Goal: Task Accomplishment & Management: Manage account settings

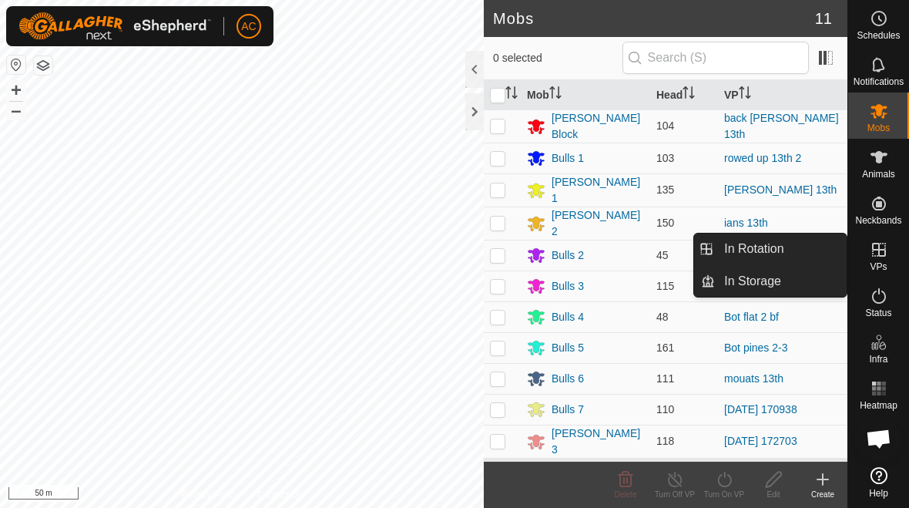
click at [631, 247] on link "In Rotation" at bounding box center [781, 249] width 132 height 31
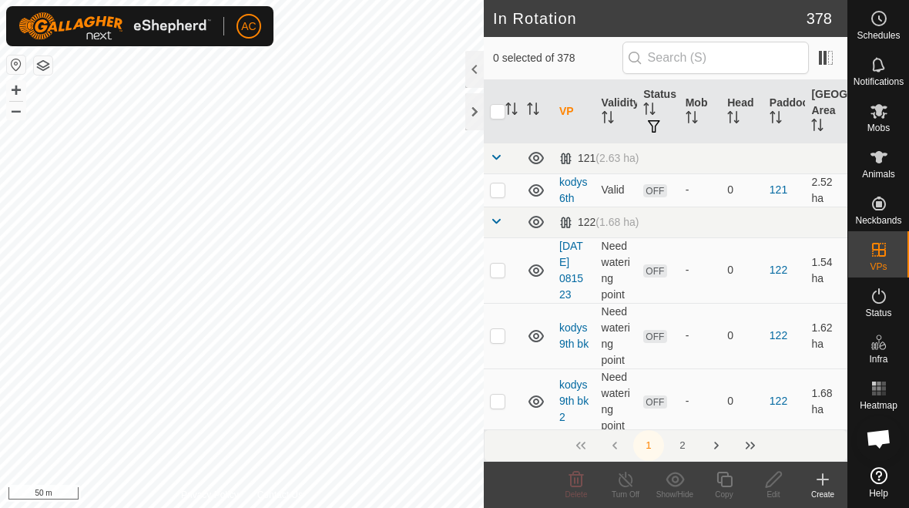
click at [631, 484] on icon at bounding box center [823, 479] width 18 height 18
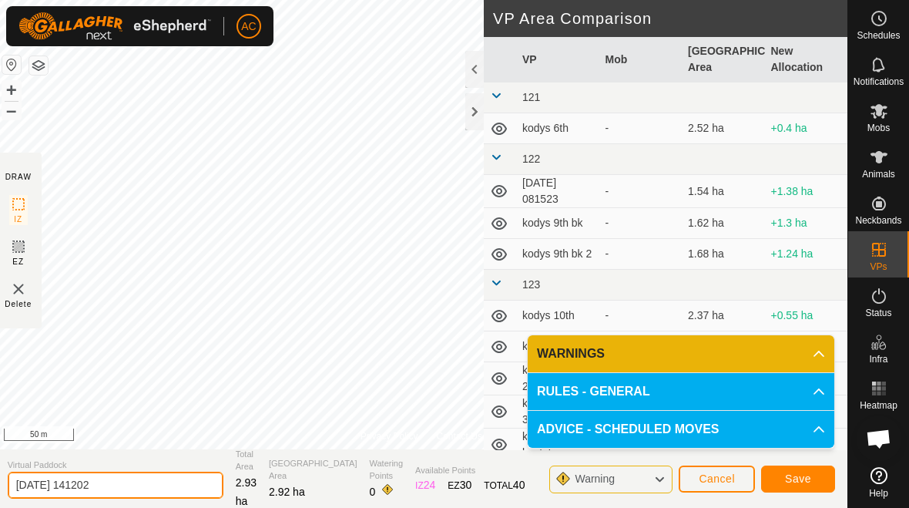
click at [156, 485] on input "[DATE] 141202" at bounding box center [116, 485] width 216 height 27
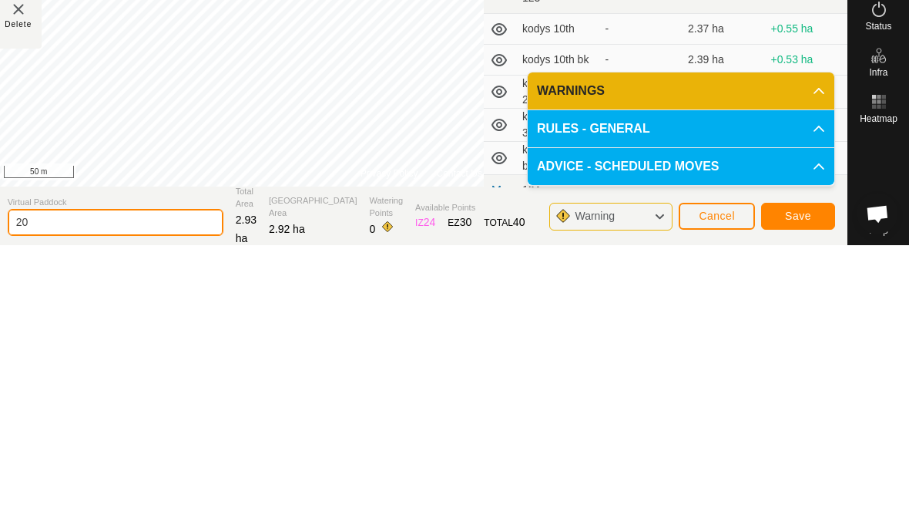
type input "2"
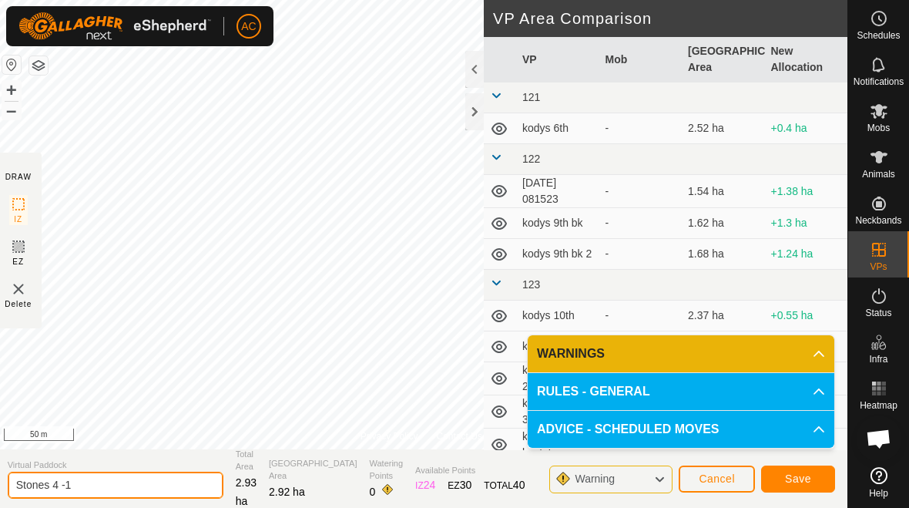
click at [129, 485] on input "Stones 4 -1" at bounding box center [116, 485] width 216 height 27
type input "Stoney 4 -1"
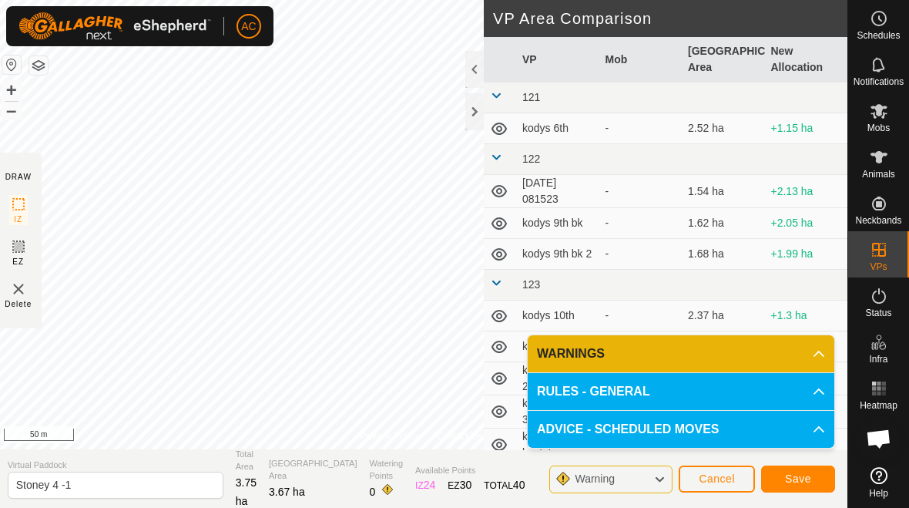
click at [631, 481] on span "Save" at bounding box center [798, 478] width 26 height 12
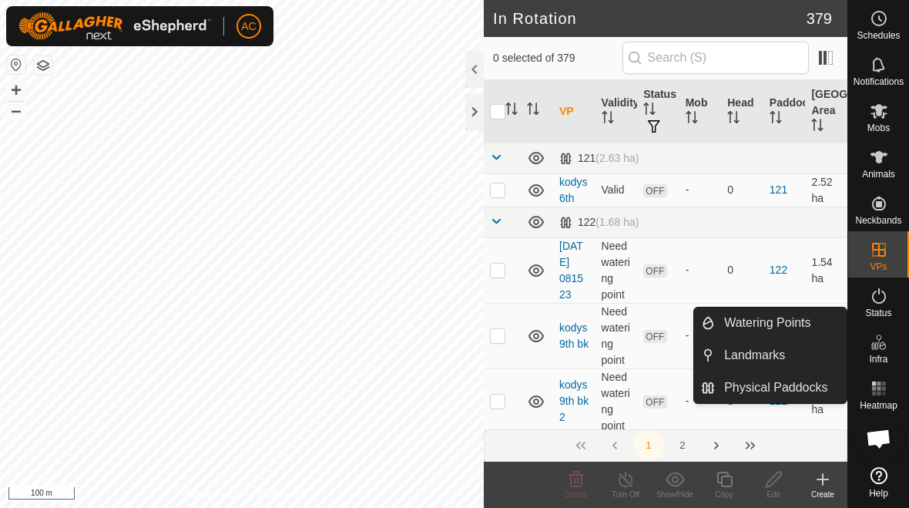
click at [631, 320] on span "Watering Points" at bounding box center [767, 323] width 86 height 18
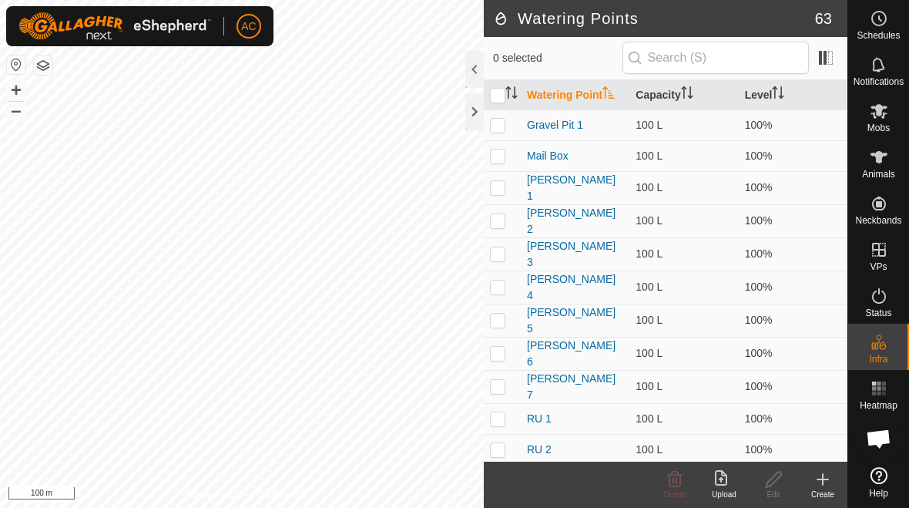
click at [631, 479] on icon at bounding box center [823, 479] width 11 height 0
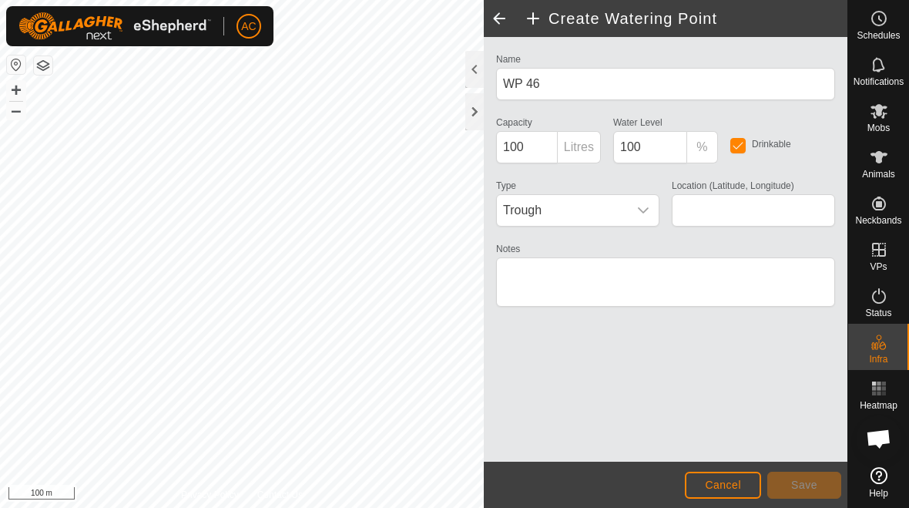
type input "-45.909499, 167.780328"
click at [631, 478] on button "Save" at bounding box center [805, 485] width 74 height 27
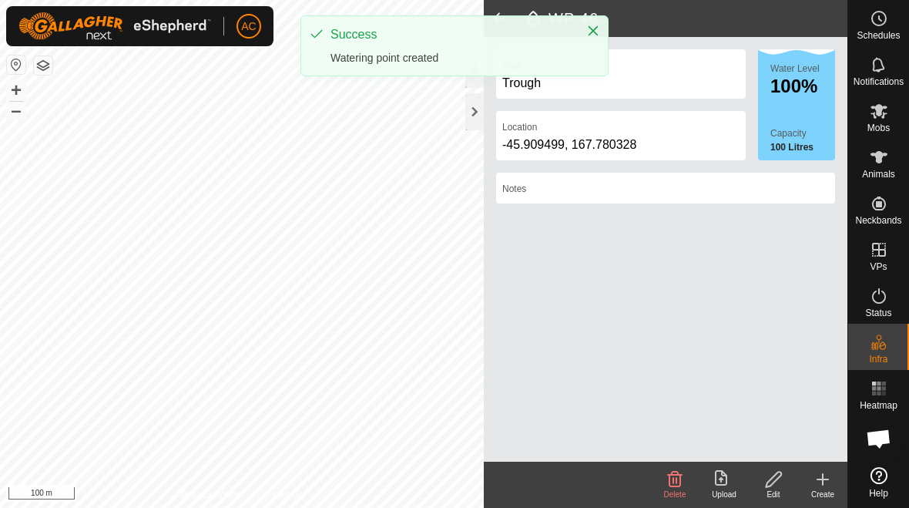
click at [595, 33] on icon "Close" at bounding box center [594, 31] width 10 height 10
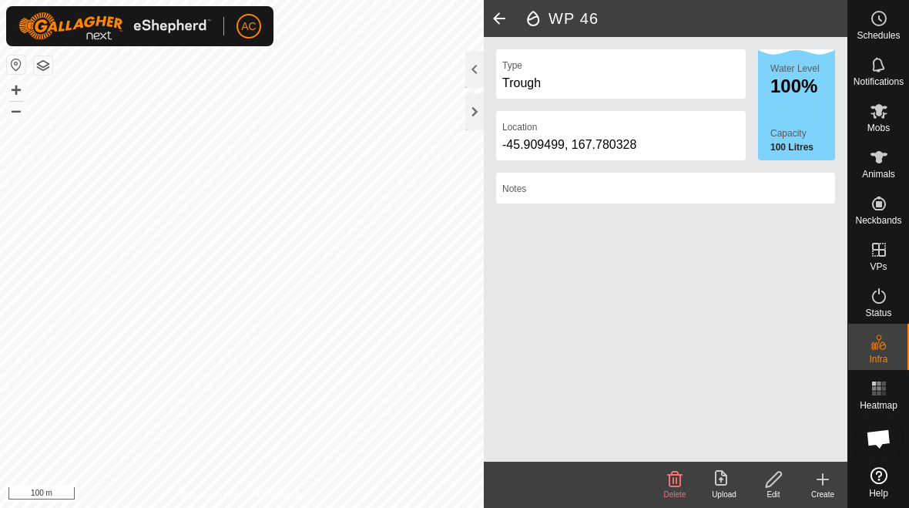
click at [631, 482] on icon at bounding box center [823, 479] width 18 height 18
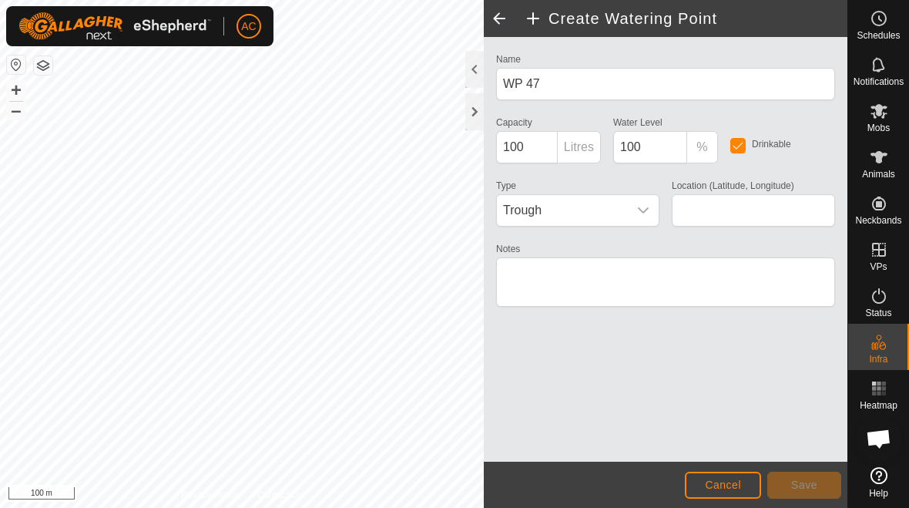
type input "-45.911094, 167.780402"
click at [631, 483] on button "Save" at bounding box center [805, 485] width 74 height 27
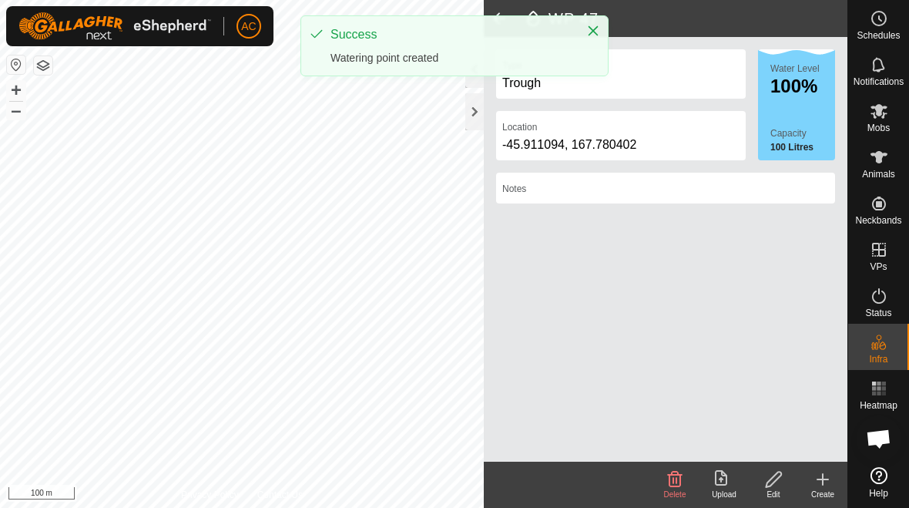
click at [593, 32] on icon "Close" at bounding box center [594, 31] width 10 height 10
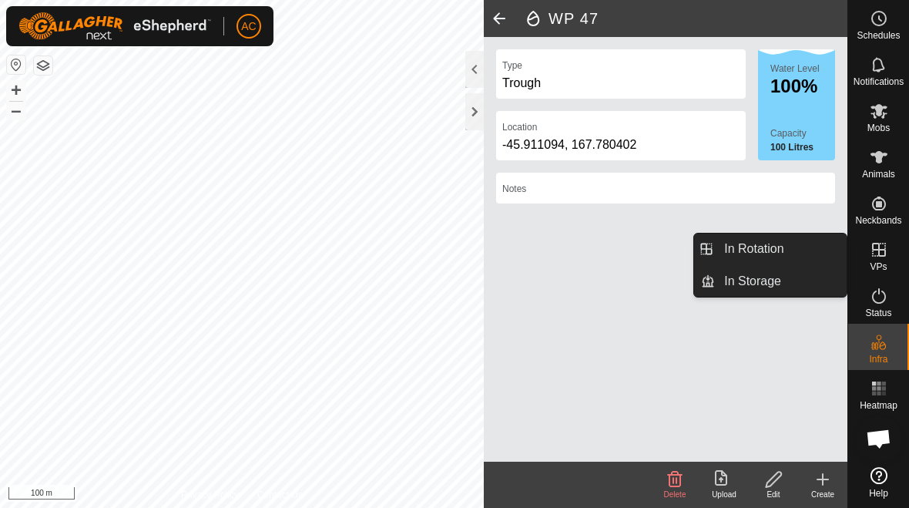
click at [631, 247] on link "In Rotation" at bounding box center [781, 249] width 132 height 31
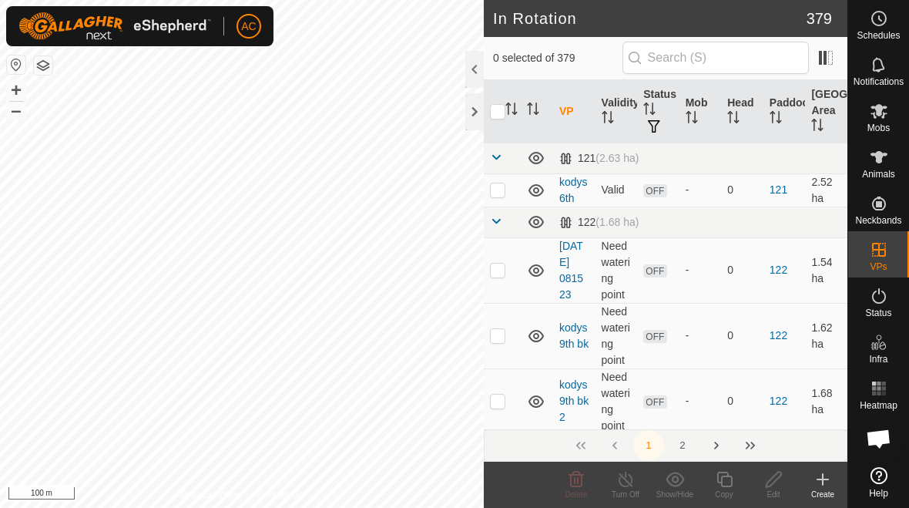
click at [631, 486] on icon at bounding box center [823, 479] width 18 height 18
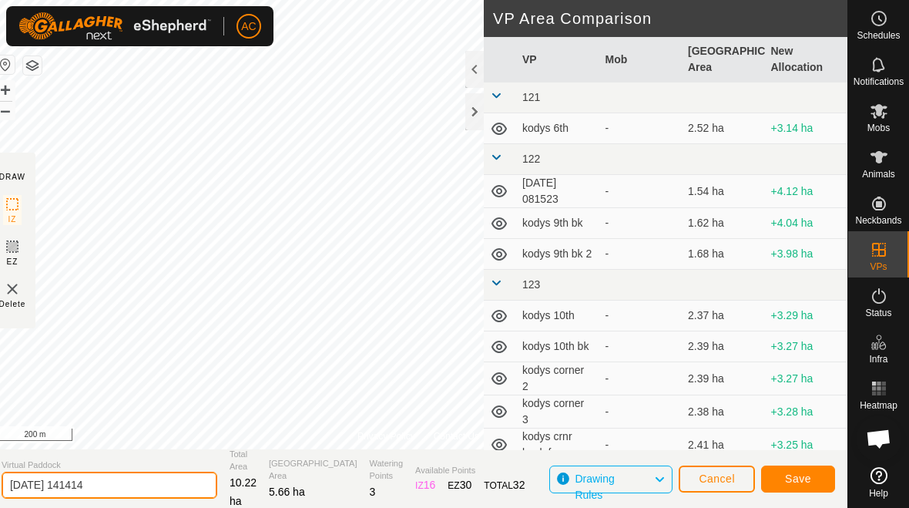
click at [129, 485] on input "[DATE] 141414" at bounding box center [110, 485] width 216 height 27
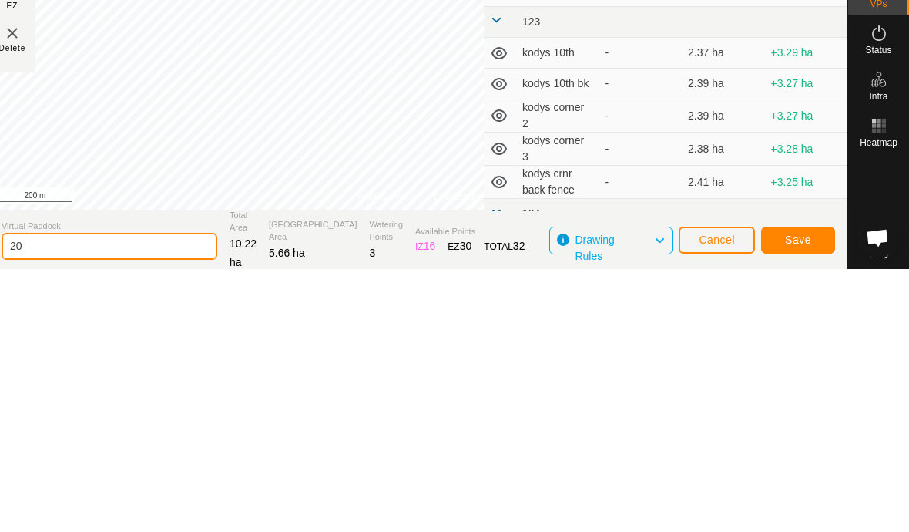
type input "2"
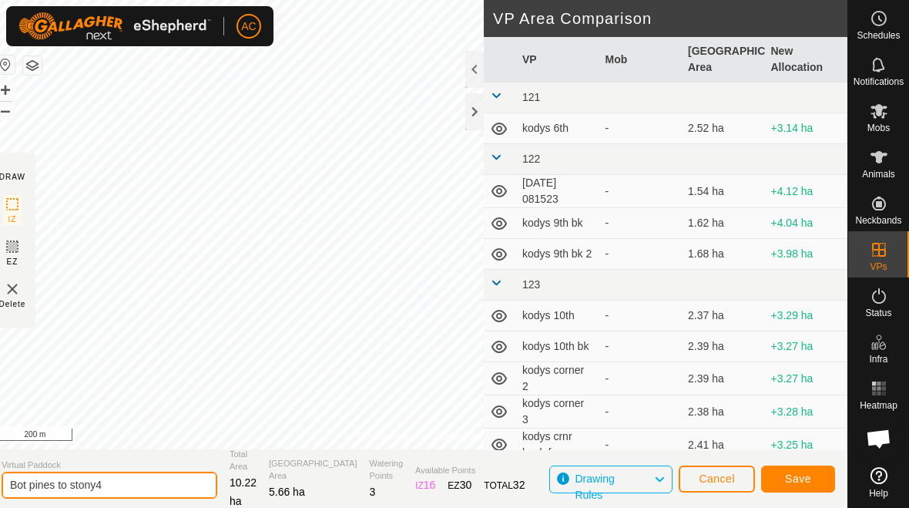
type input "Bot pines to stony4"
click at [631, 474] on span "Save" at bounding box center [798, 478] width 26 height 12
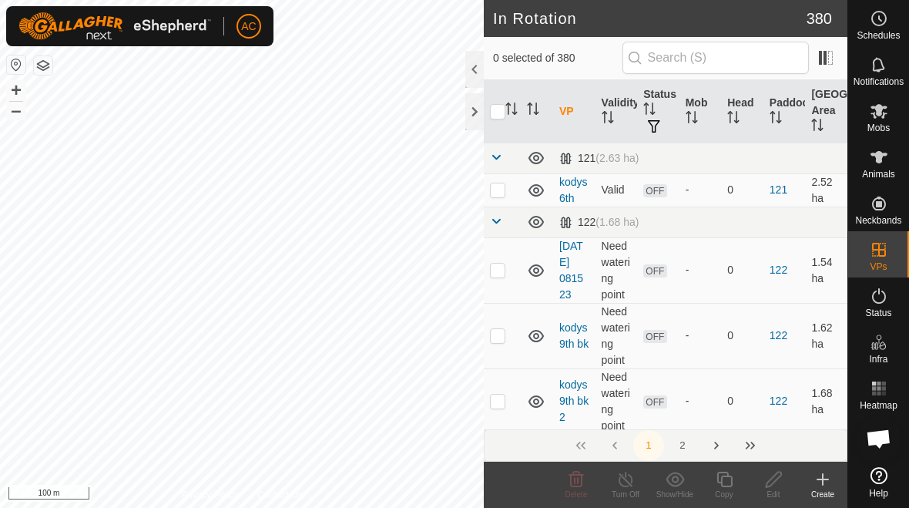
click at [631, 482] on icon at bounding box center [823, 479] width 18 height 18
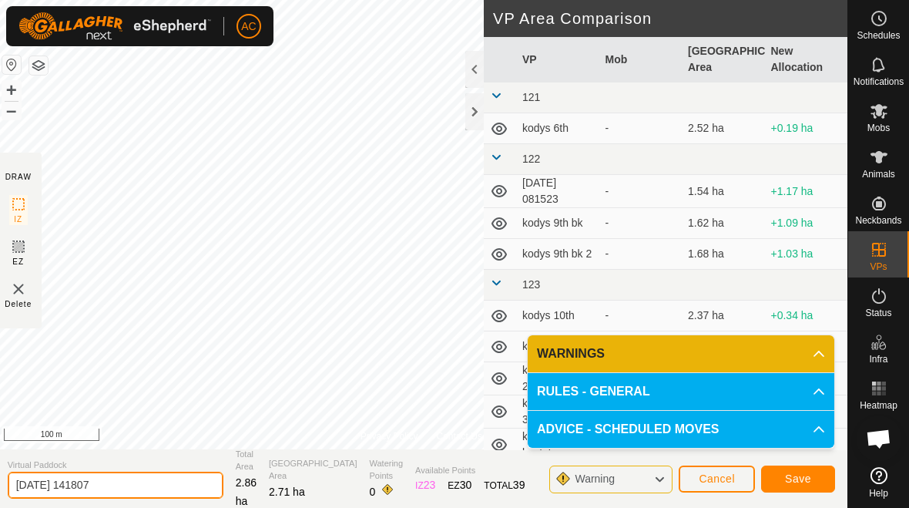
click at [150, 489] on input "[DATE] 141807" at bounding box center [116, 485] width 216 height 27
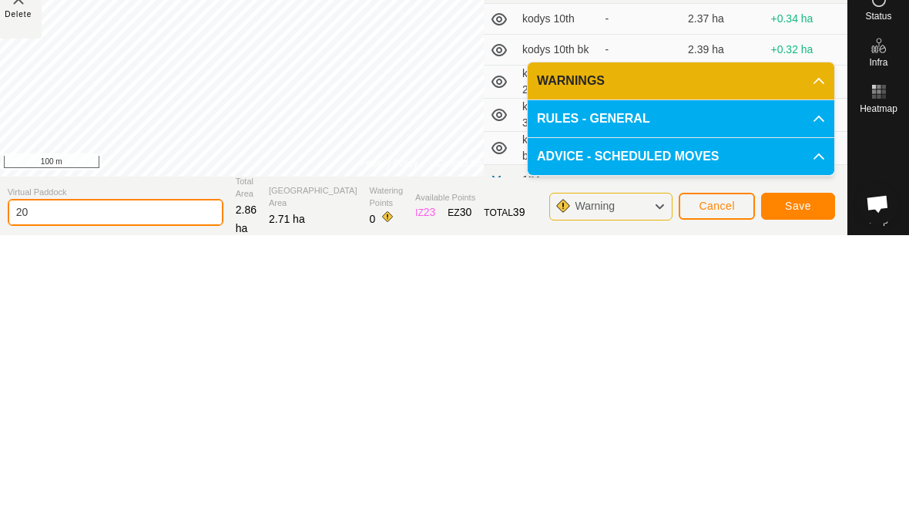
type input "2"
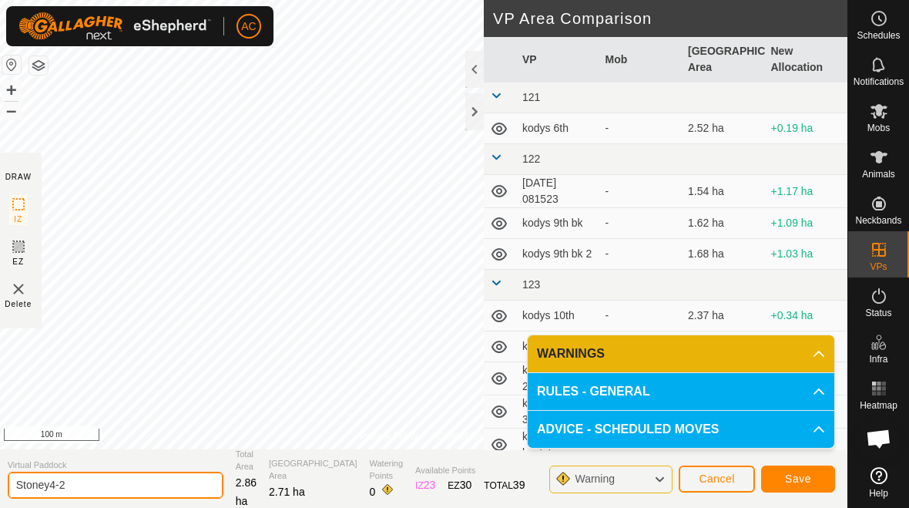
type input "Stoney4-2"
click at [631, 474] on span "Save" at bounding box center [798, 478] width 26 height 12
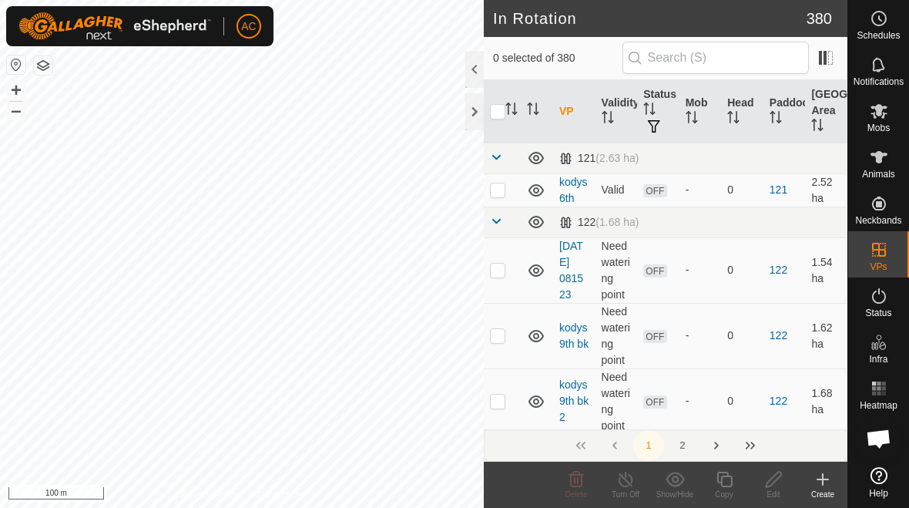
click at [631, 482] on icon at bounding box center [823, 479] width 18 height 18
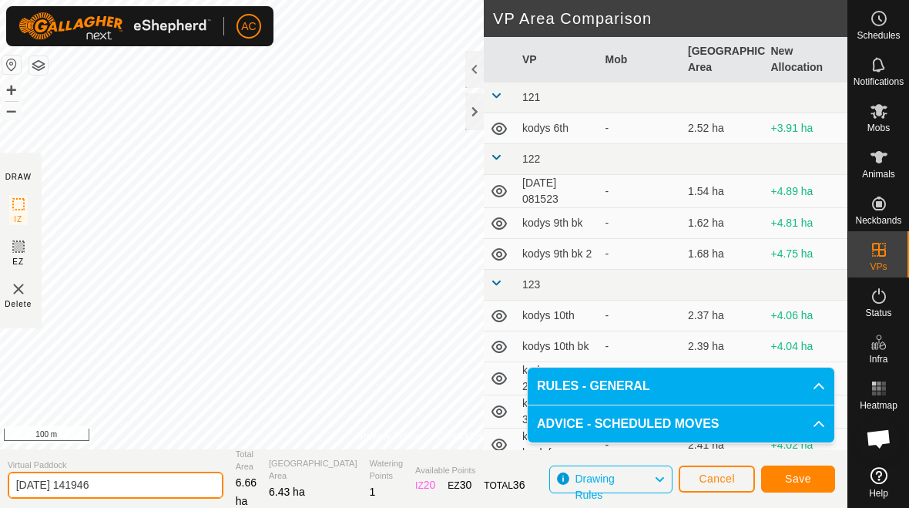
click at [137, 485] on input "[DATE] 141946" at bounding box center [116, 485] width 216 height 27
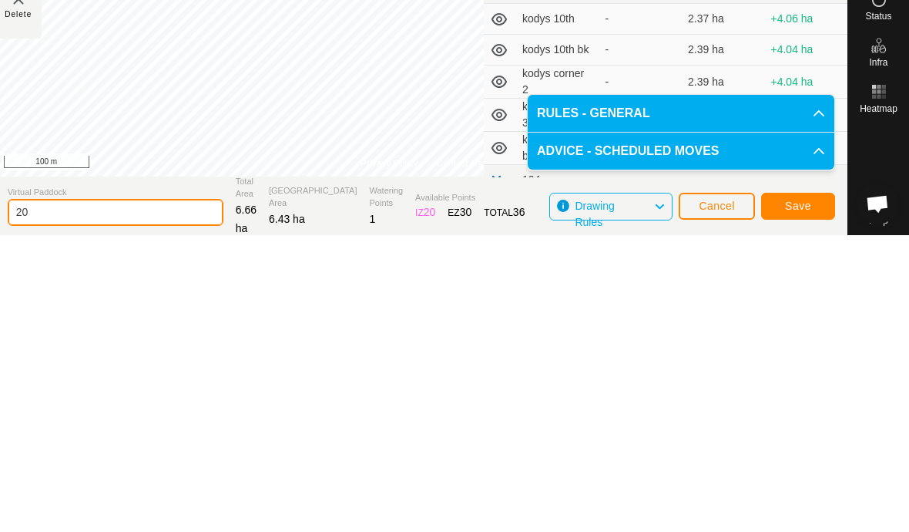
type input "2"
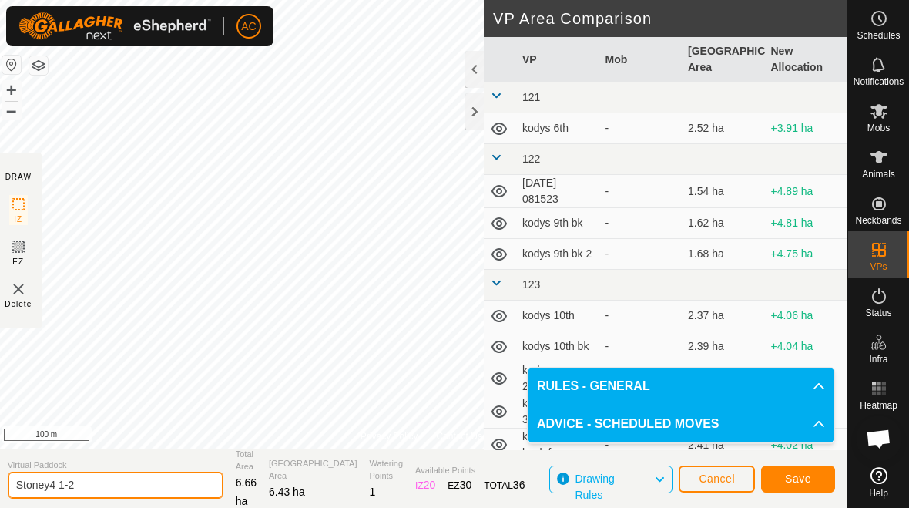
type input "Stoney4 1-2"
click at [631, 476] on span "Save" at bounding box center [798, 478] width 26 height 12
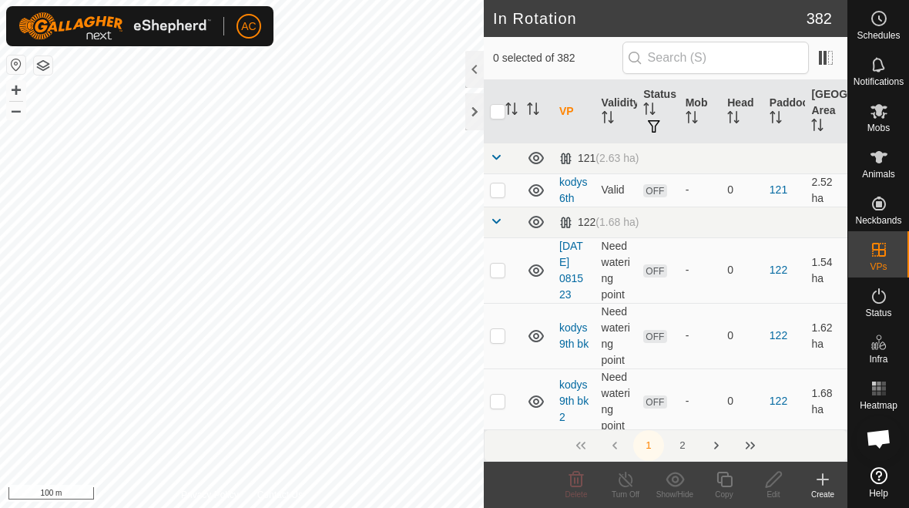
click at [631, 482] on icon at bounding box center [823, 479] width 18 height 18
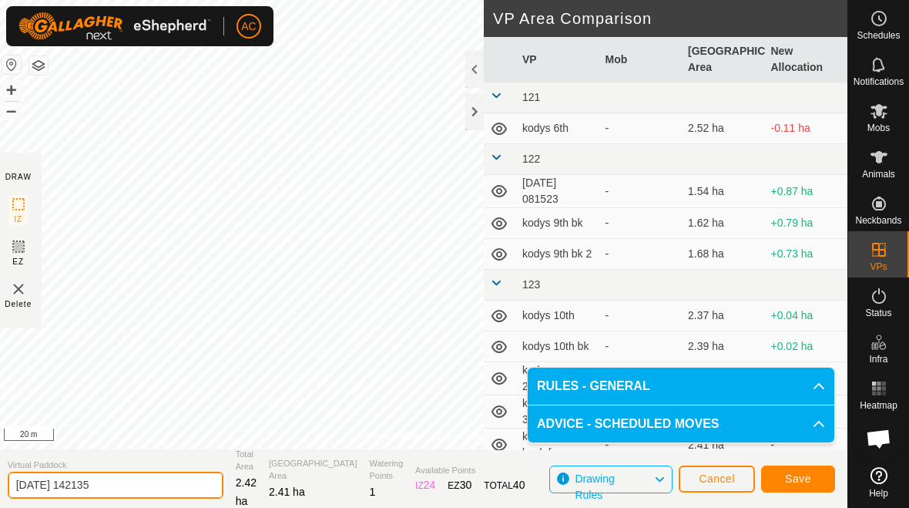
click at [152, 489] on input "[DATE] 142135" at bounding box center [116, 485] width 216 height 27
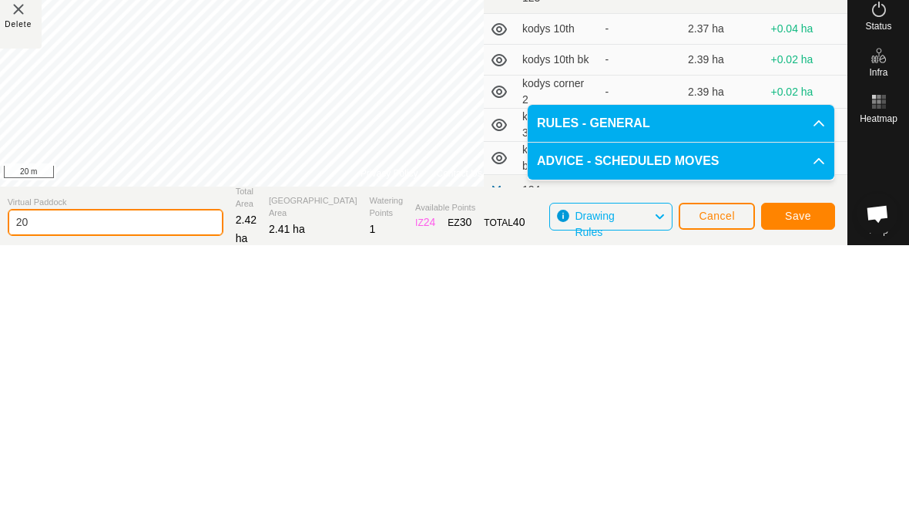
type input "2"
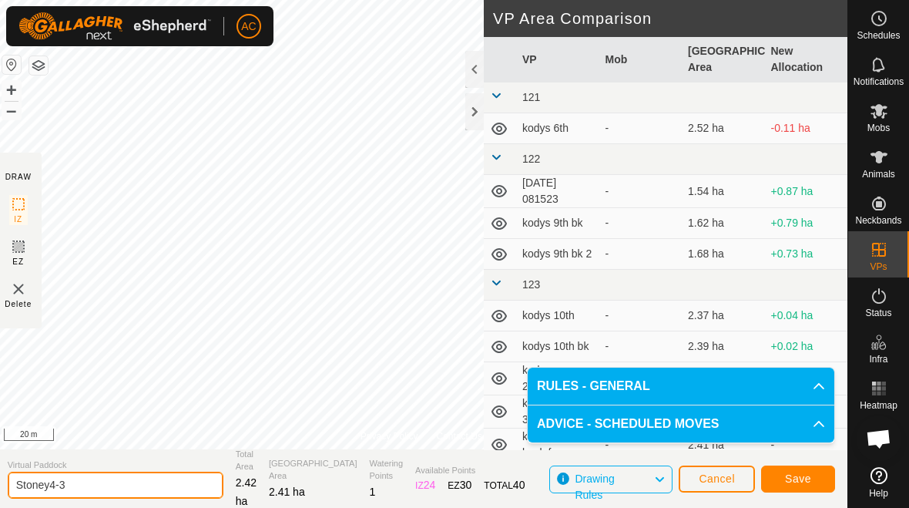
type input "Stoney4-3"
click at [631, 477] on span "Save" at bounding box center [798, 478] width 26 height 12
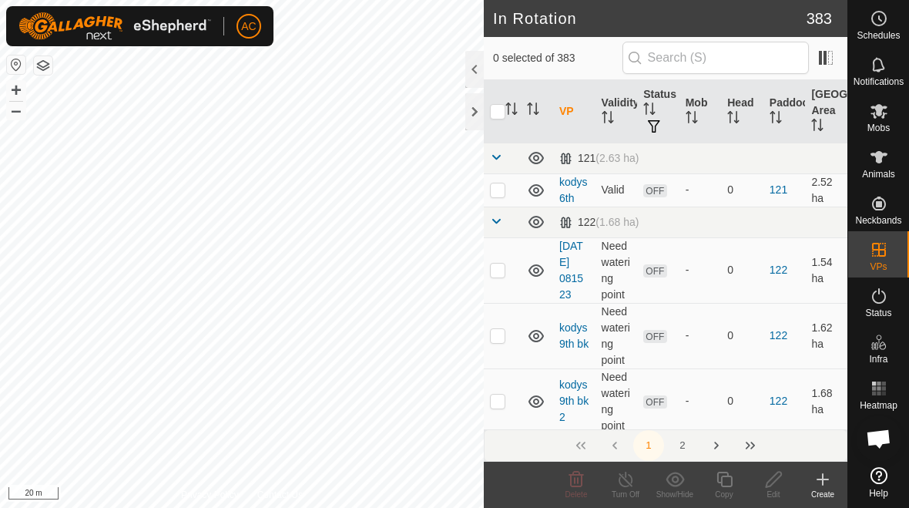
click at [476, 121] on div at bounding box center [475, 111] width 18 height 37
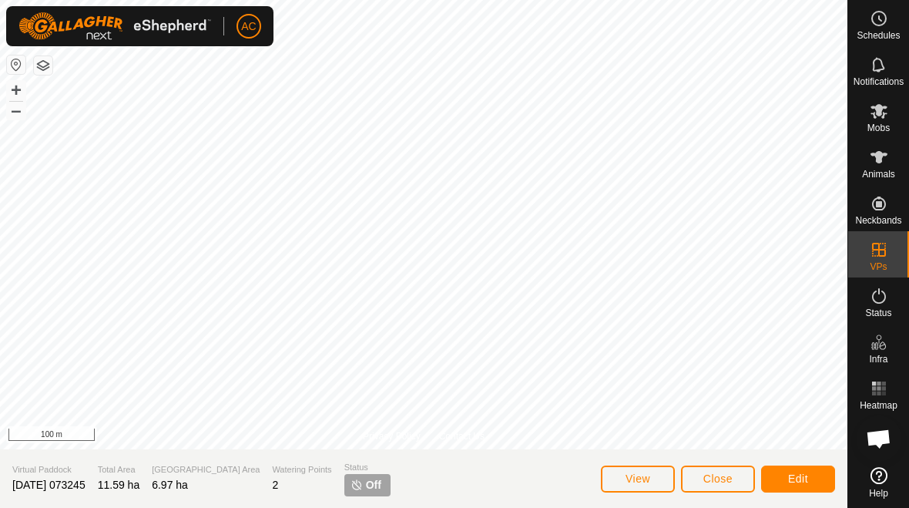
click at [631, 482] on span "Edit" at bounding box center [798, 478] width 20 height 12
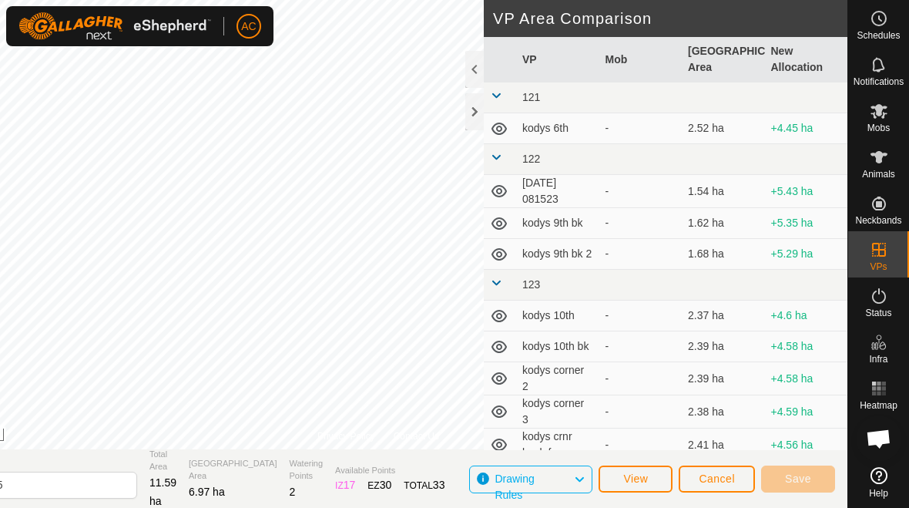
click at [631, 482] on span "View" at bounding box center [636, 478] width 25 height 12
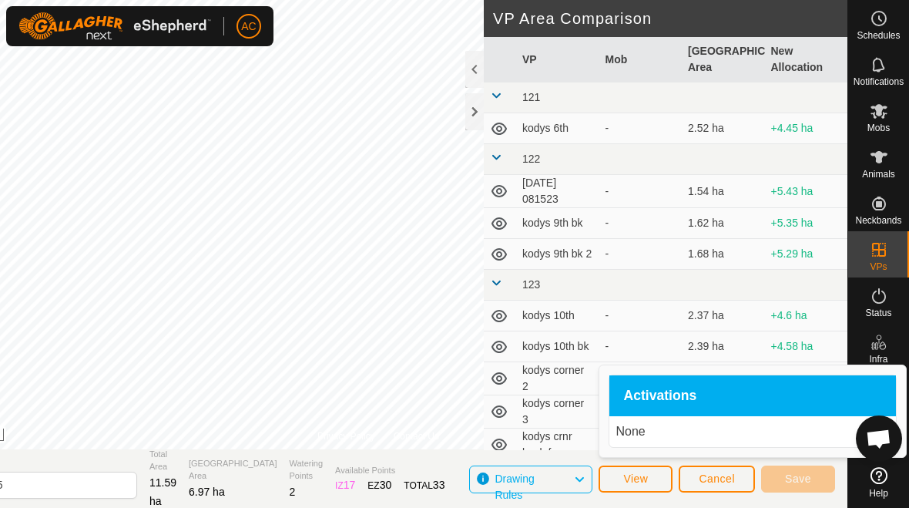
click at [631, 482] on span "View" at bounding box center [636, 478] width 25 height 12
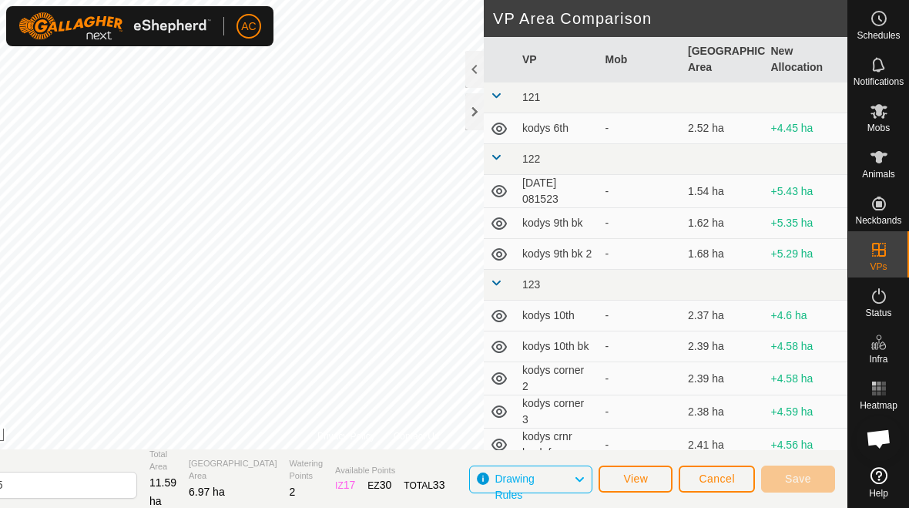
click at [472, 69] on div at bounding box center [475, 69] width 18 height 37
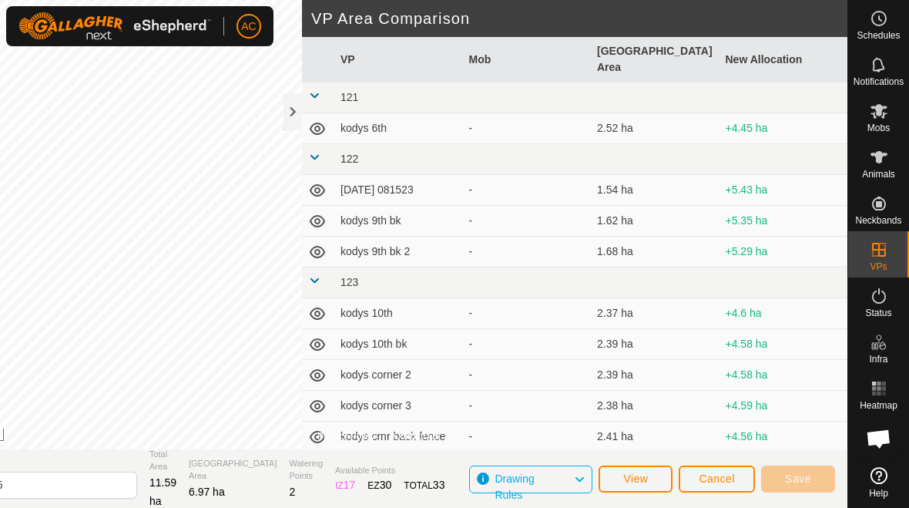
click at [287, 105] on div at bounding box center [293, 111] width 18 height 37
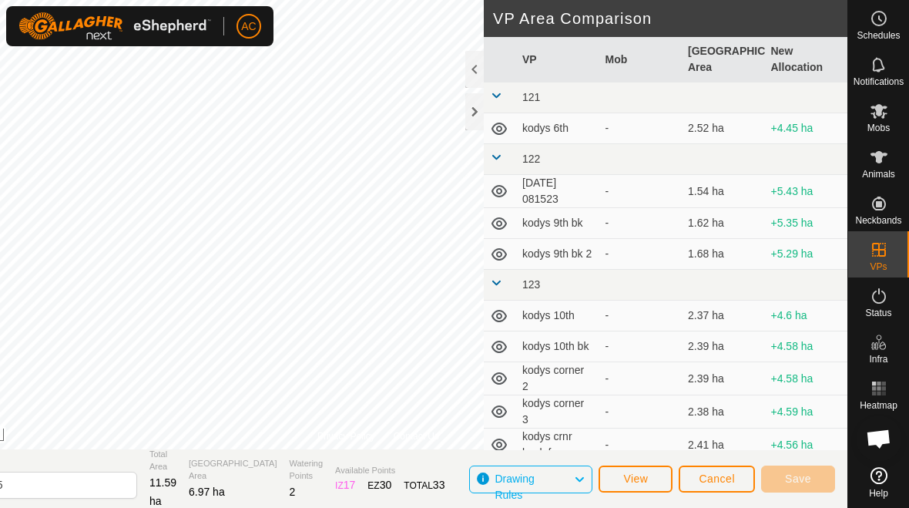
click at [631, 483] on span "Cancel" at bounding box center [717, 478] width 36 height 12
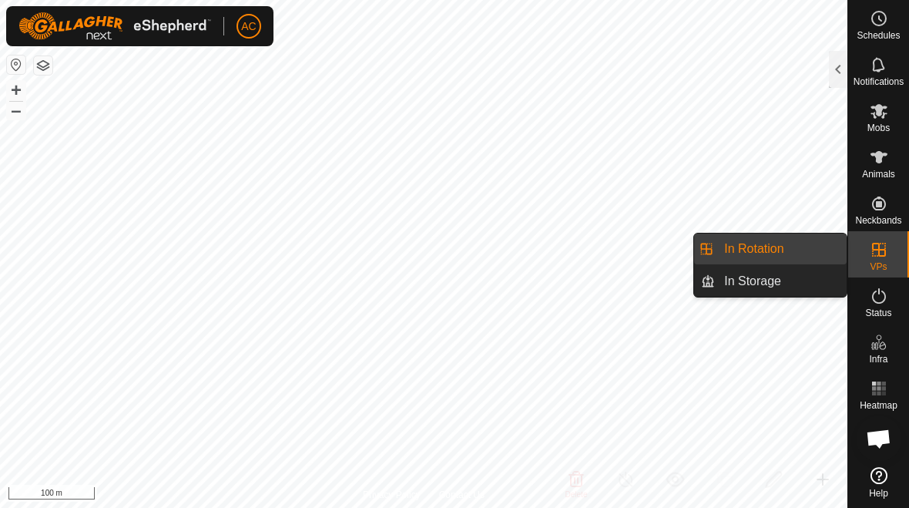
click at [631, 245] on link "In Rotation" at bounding box center [781, 249] width 132 height 31
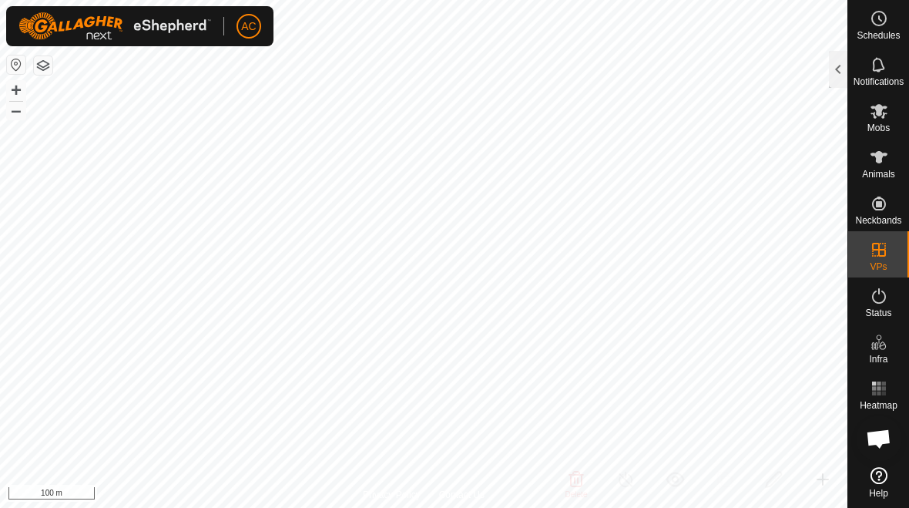
click at [631, 69] on div at bounding box center [838, 69] width 18 height 37
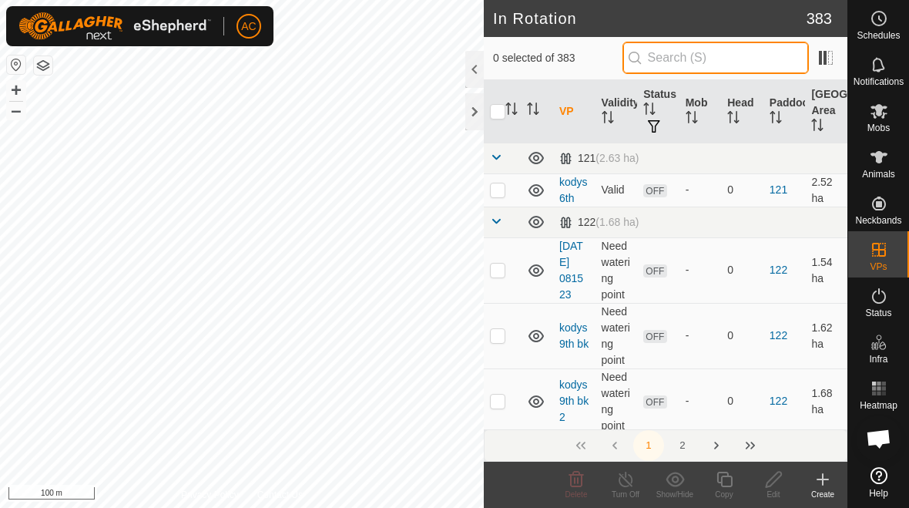
click at [631, 59] on input "text" at bounding box center [716, 58] width 187 height 32
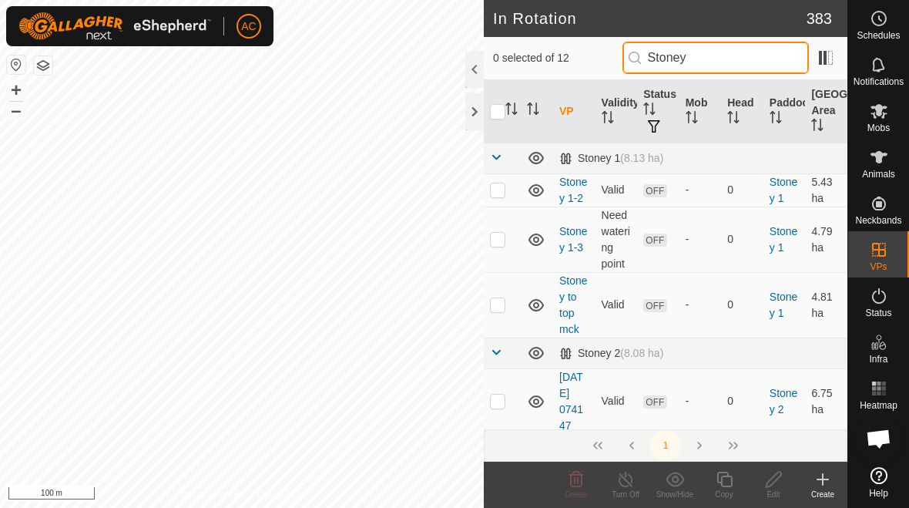
type input "Stoney"
click at [499, 308] on p-checkbox at bounding box center [497, 304] width 15 height 12
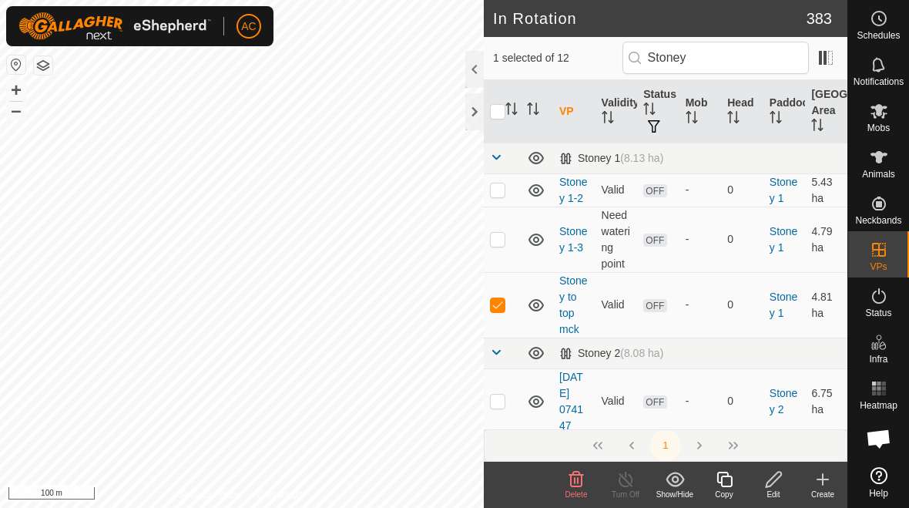
checkbox input "true"
click at [539, 311] on icon at bounding box center [536, 305] width 18 height 18
click at [538, 309] on icon at bounding box center [536, 307] width 15 height 6
click at [496, 257] on td at bounding box center [502, 240] width 37 height 66
checkbox input "true"
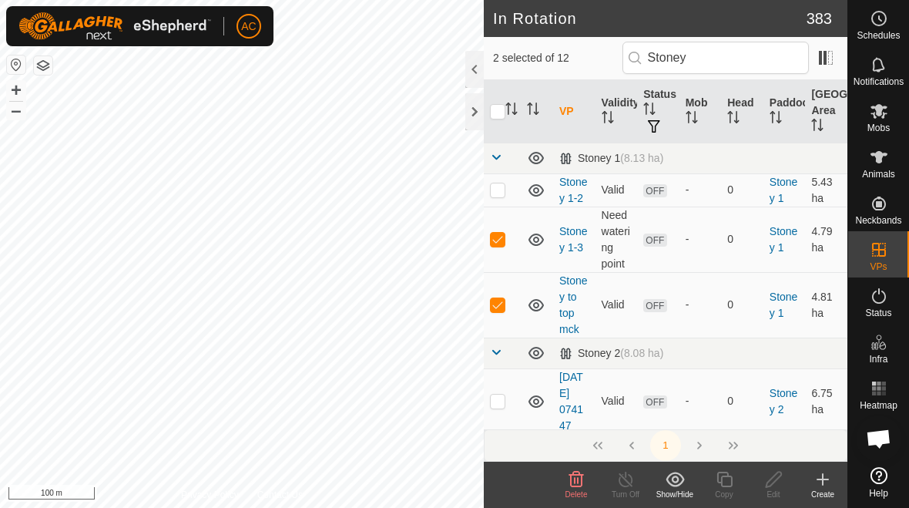
click at [499, 308] on p-checkbox at bounding box center [497, 304] width 15 height 12
checkbox input "false"
click at [501, 241] on p-checkbox at bounding box center [497, 239] width 15 height 12
click at [501, 227] on td at bounding box center [502, 240] width 37 height 66
click at [533, 237] on icon at bounding box center [536, 239] width 18 height 18
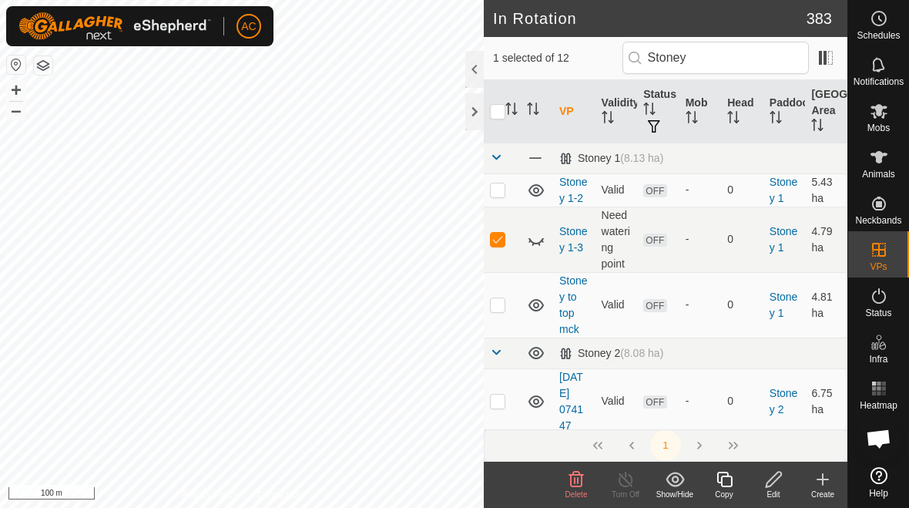
click at [540, 241] on icon at bounding box center [536, 241] width 15 height 6
click at [501, 239] on p-checkbox at bounding box center [497, 239] width 15 height 12
checkbox input "false"
click at [536, 240] on icon at bounding box center [536, 239] width 18 height 18
click at [539, 241] on icon at bounding box center [536, 239] width 18 height 18
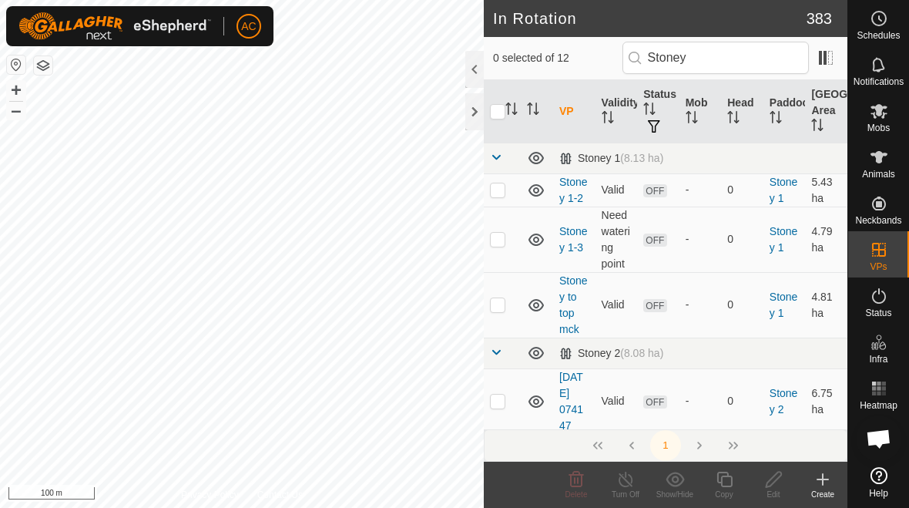
click at [490, 316] on td at bounding box center [502, 305] width 37 height 66
click at [503, 302] on p-checkbox at bounding box center [497, 304] width 15 height 12
click at [501, 301] on p-checkbox at bounding box center [497, 304] width 15 height 12
click at [506, 308] on td at bounding box center [502, 305] width 37 height 66
checkbox input "false"
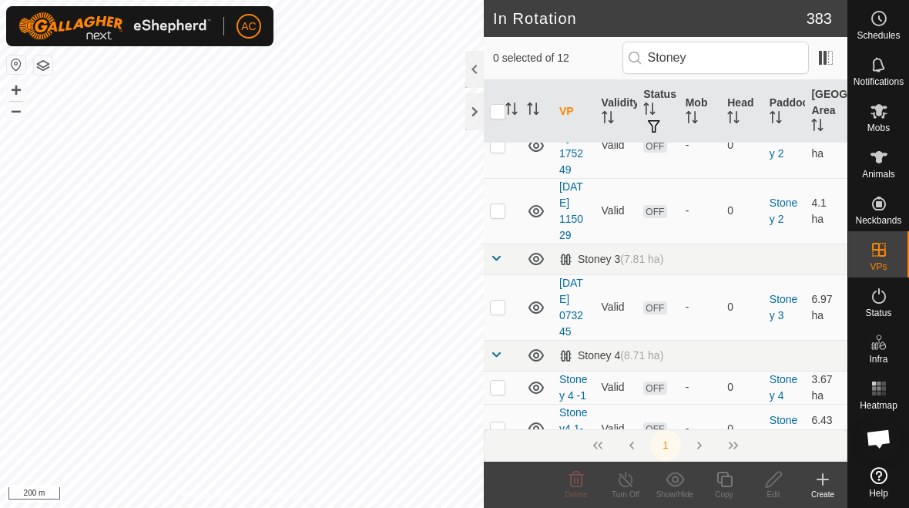
scroll to position [386, 0]
click at [605, 261] on div "Stoney 3 (7.81 ha)" at bounding box center [612, 260] width 104 height 13
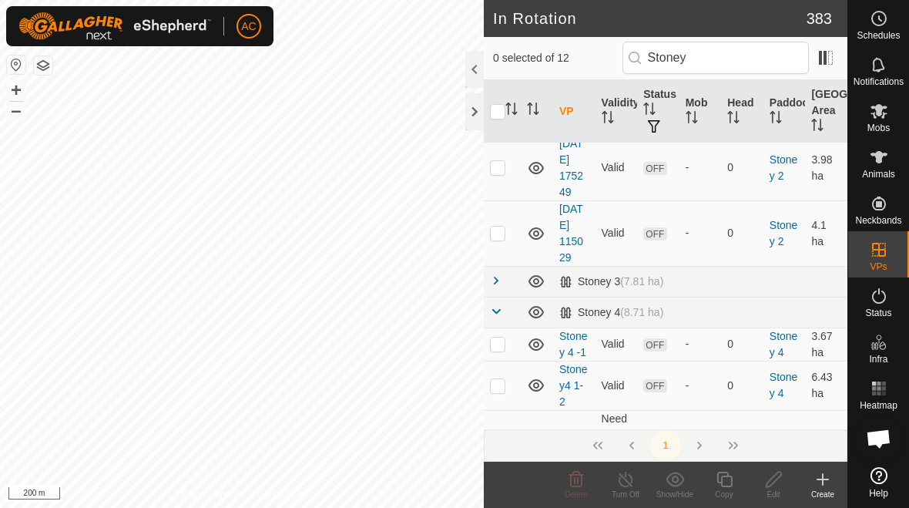
scroll to position [404, 0]
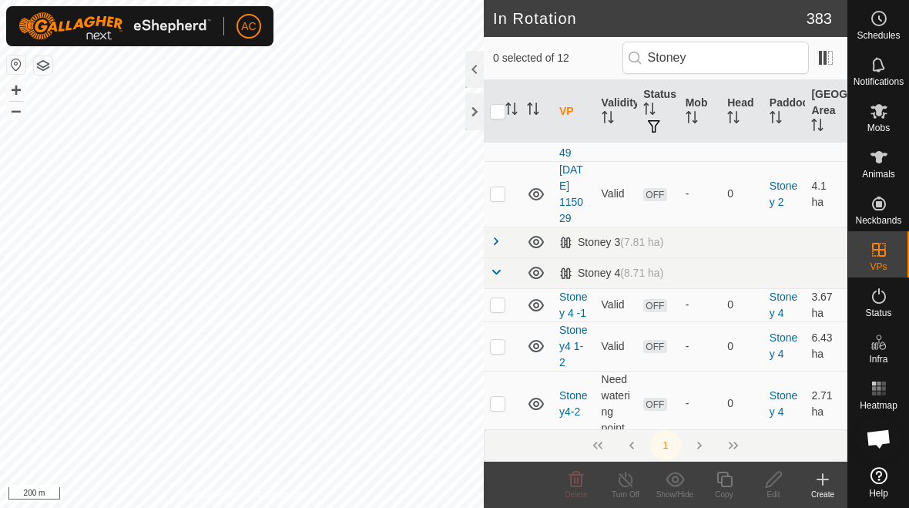
click at [603, 239] on div "Stoney 3 (7.81 ha)" at bounding box center [612, 242] width 104 height 13
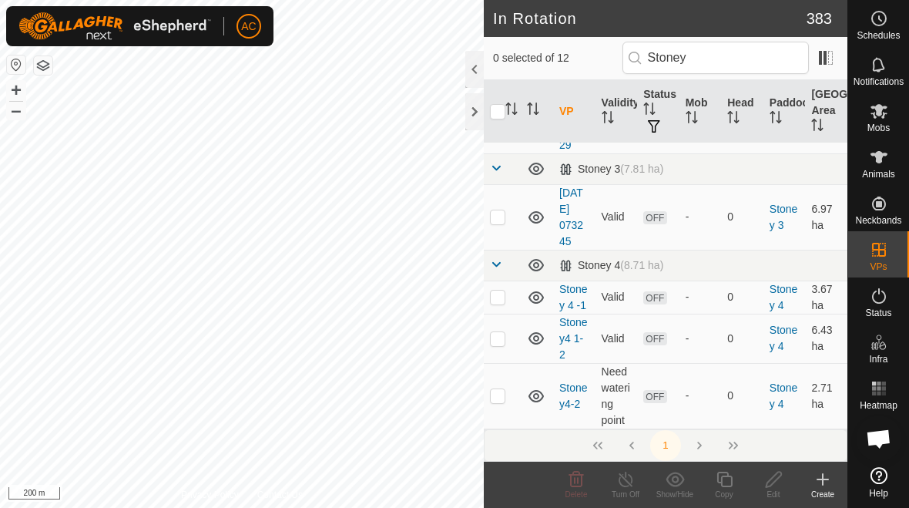
scroll to position [479, 0]
click at [575, 208] on link "[DATE] 073245" at bounding box center [572, 215] width 24 height 61
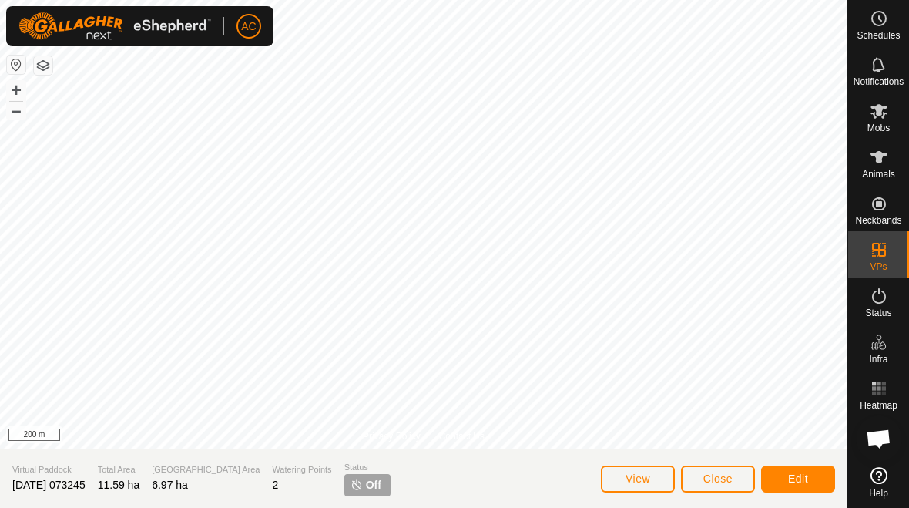
click at [631, 479] on span "View" at bounding box center [638, 478] width 25 height 12
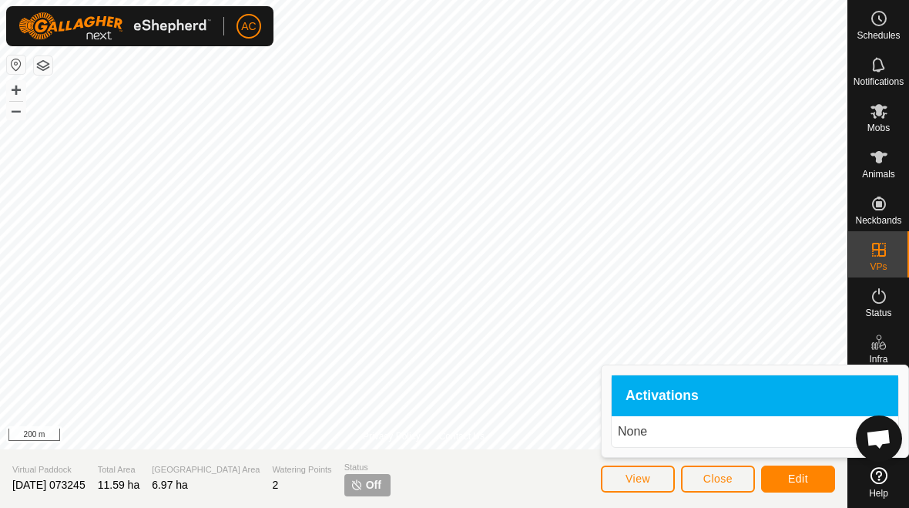
click at [631, 476] on span "View" at bounding box center [638, 478] width 25 height 12
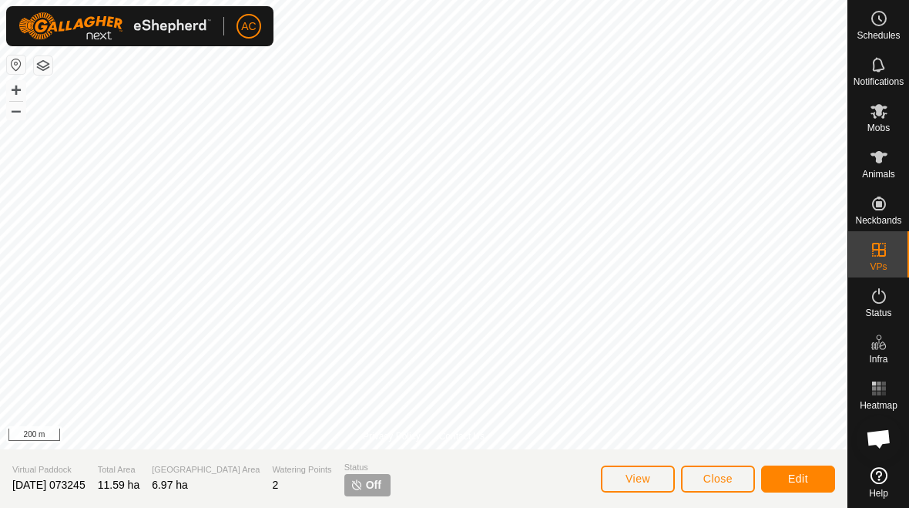
click at [631, 476] on span "View" at bounding box center [638, 478] width 25 height 12
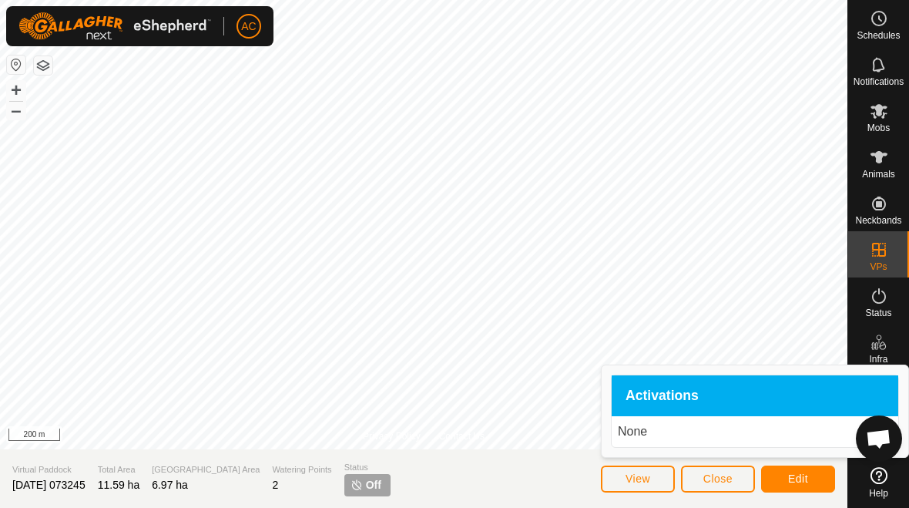
click at [631, 427] on p "None" at bounding box center [755, 431] width 274 height 18
click at [631, 397] on span "Activations" at bounding box center [662, 396] width 73 height 14
click at [631, 478] on span "Edit" at bounding box center [798, 478] width 20 height 12
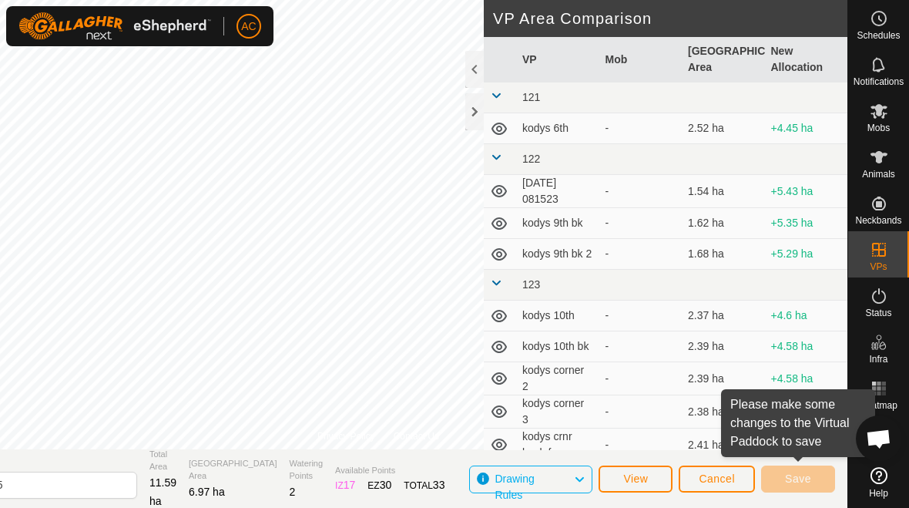
click at [631, 482] on span "Cancel" at bounding box center [717, 478] width 36 height 12
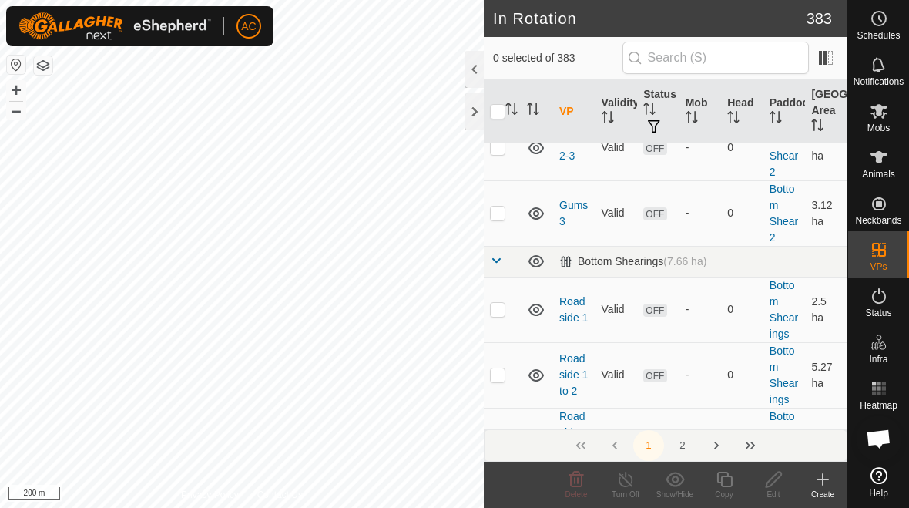
scroll to position [13687, 0]
click at [631, 442] on button "2" at bounding box center [682, 445] width 31 height 31
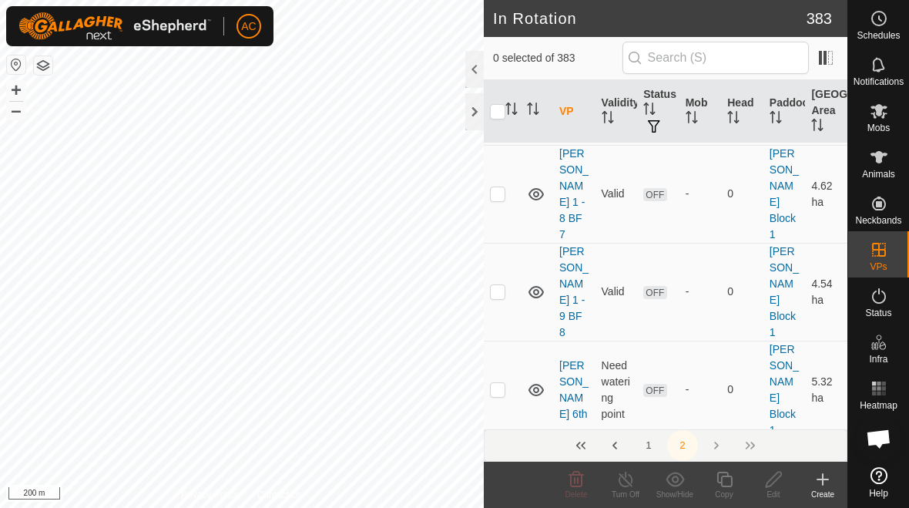
scroll to position [8372, 0]
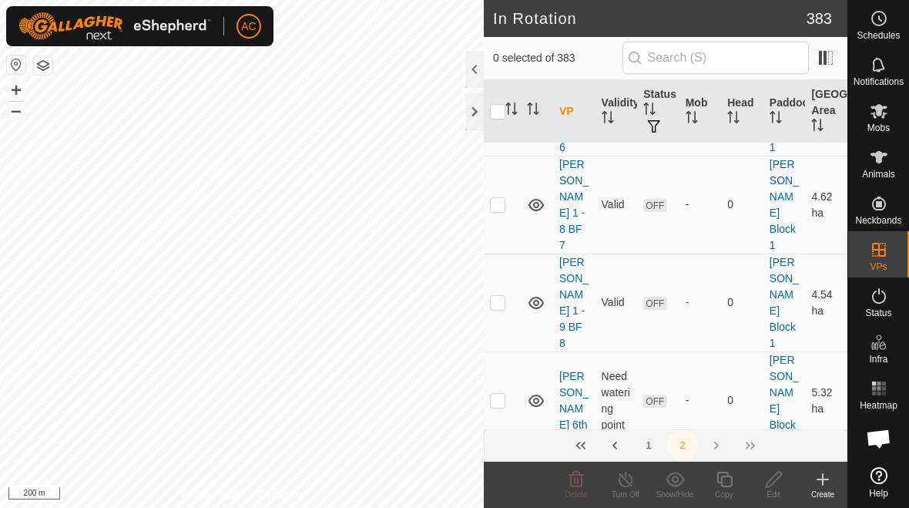
click at [567, 490] on span "Delete" at bounding box center [577, 494] width 22 height 8
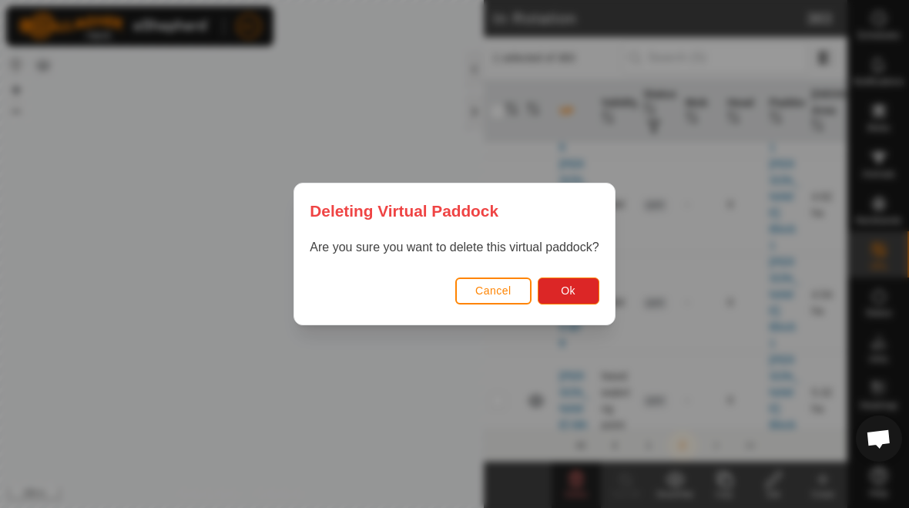
click at [582, 287] on button "Ok" at bounding box center [569, 290] width 62 height 27
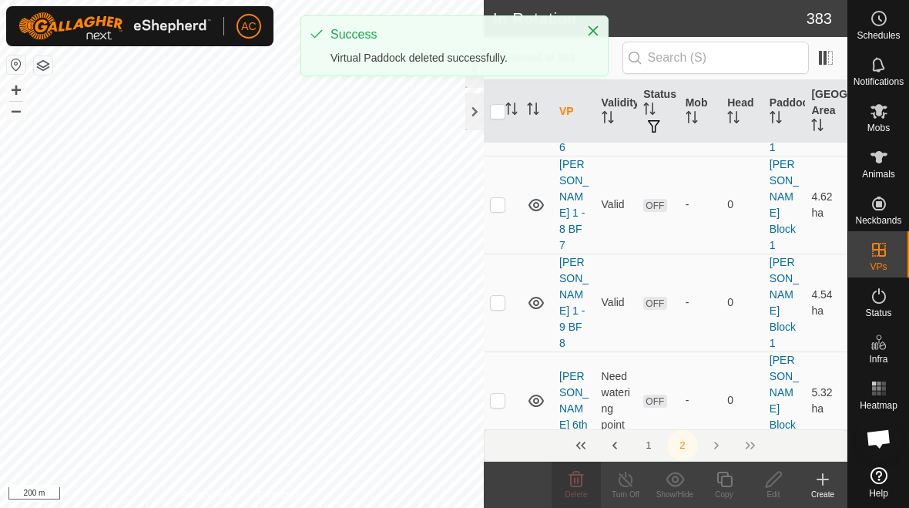
checkbox input "false"
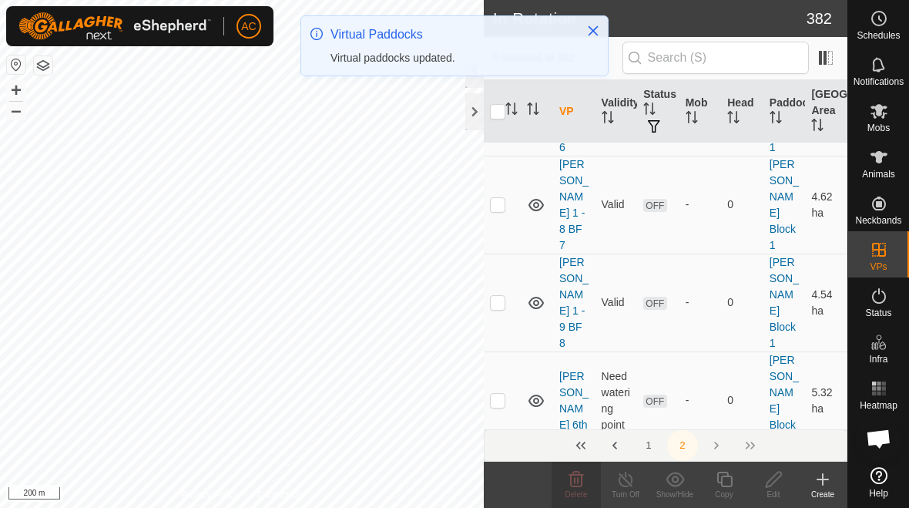
click at [600, 39] on button "Close" at bounding box center [594, 31] width 22 height 22
